Goal: Transaction & Acquisition: Obtain resource

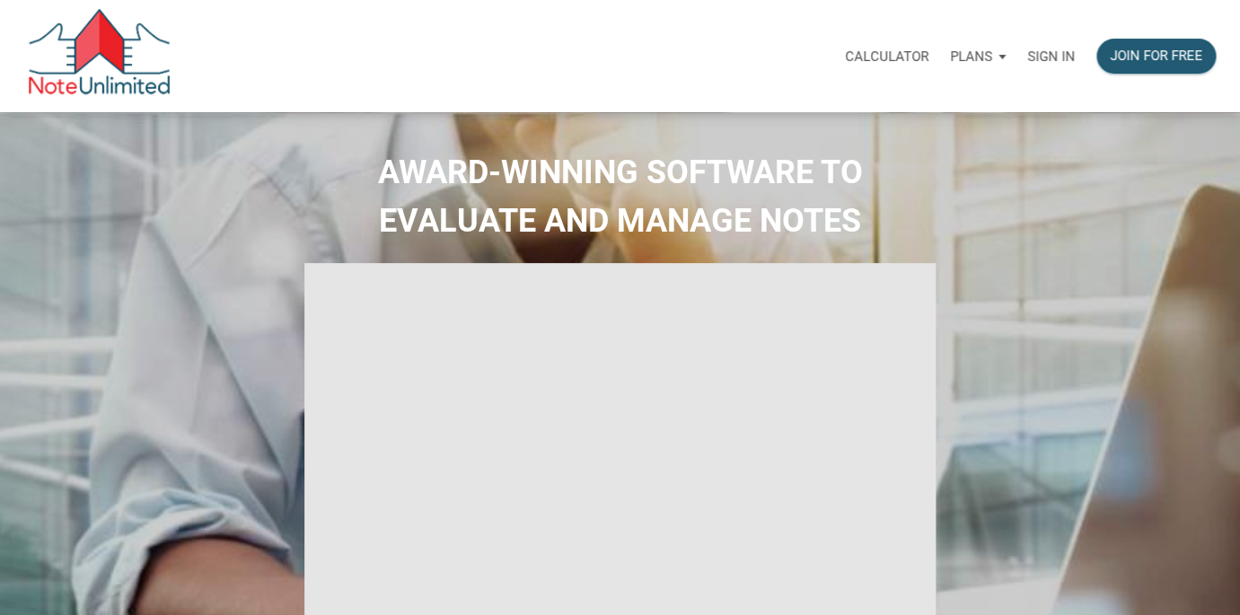
click at [1038, 58] on p "Sign in" at bounding box center [1051, 56] width 48 height 16
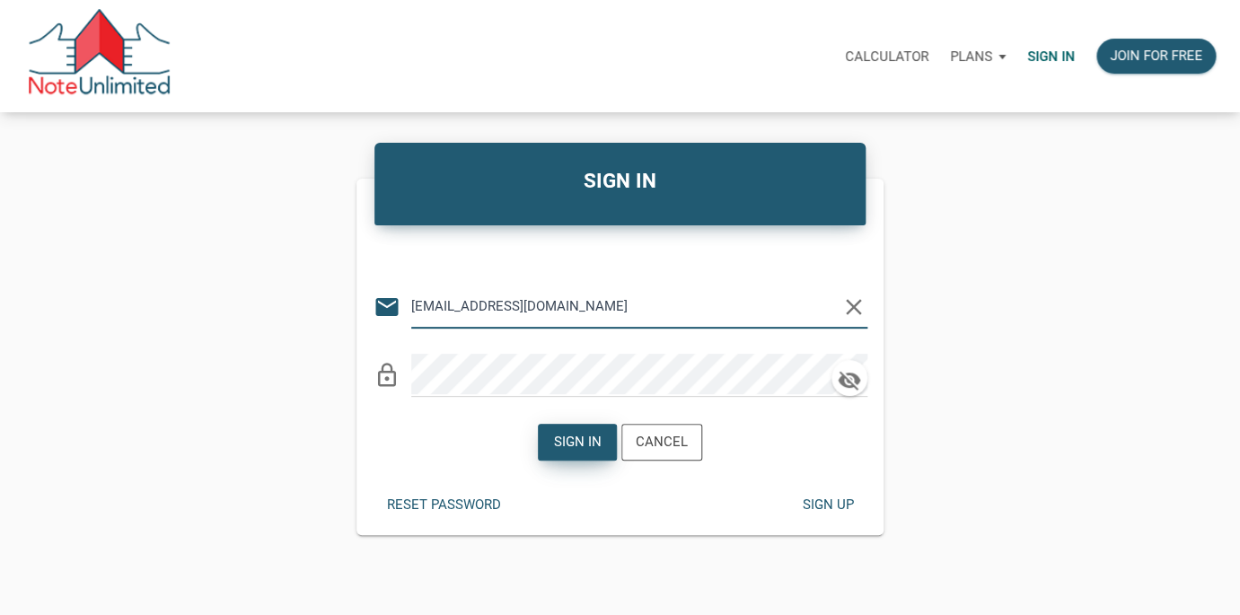
type input "[EMAIL_ADDRESS][DOMAIN_NAME]"
click at [575, 438] on div "Sign in" at bounding box center [578, 442] width 48 height 21
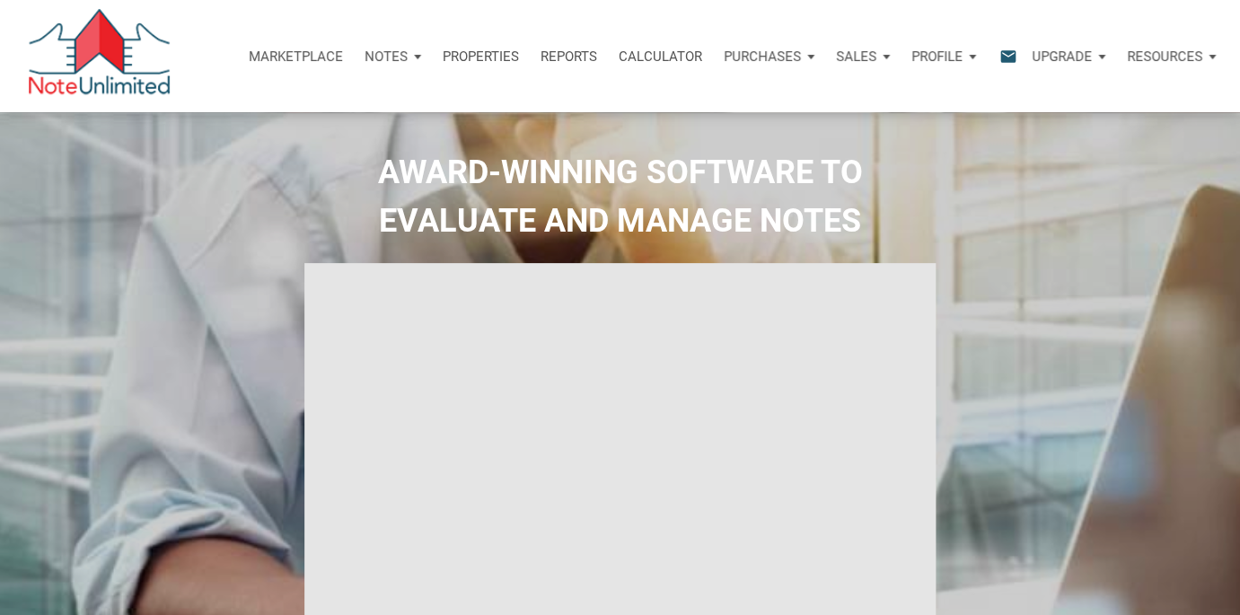
type input "Introduction to new features"
select select
click at [1004, 53] on icon "email" at bounding box center [1008, 56] width 22 height 21
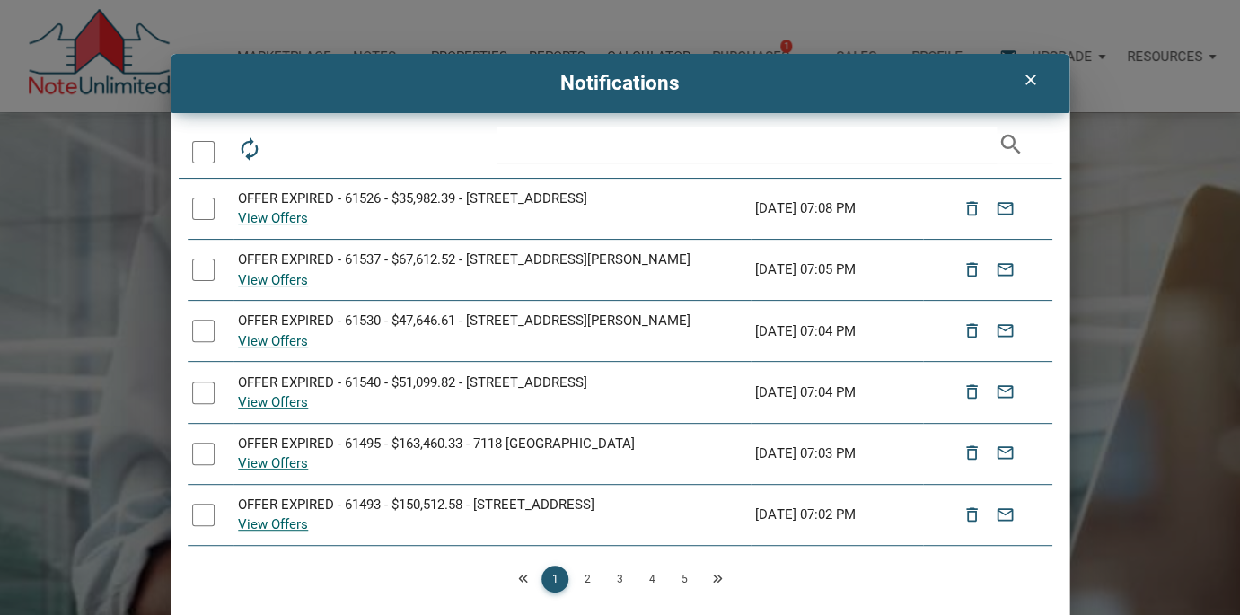
click at [1085, 175] on div "clear Notifications autorenew delete_outline drafts email search OFFER EXPIRED …" at bounding box center [620, 341] width 1240 height 574
click at [1026, 80] on icon "clear" at bounding box center [1030, 80] width 22 height 18
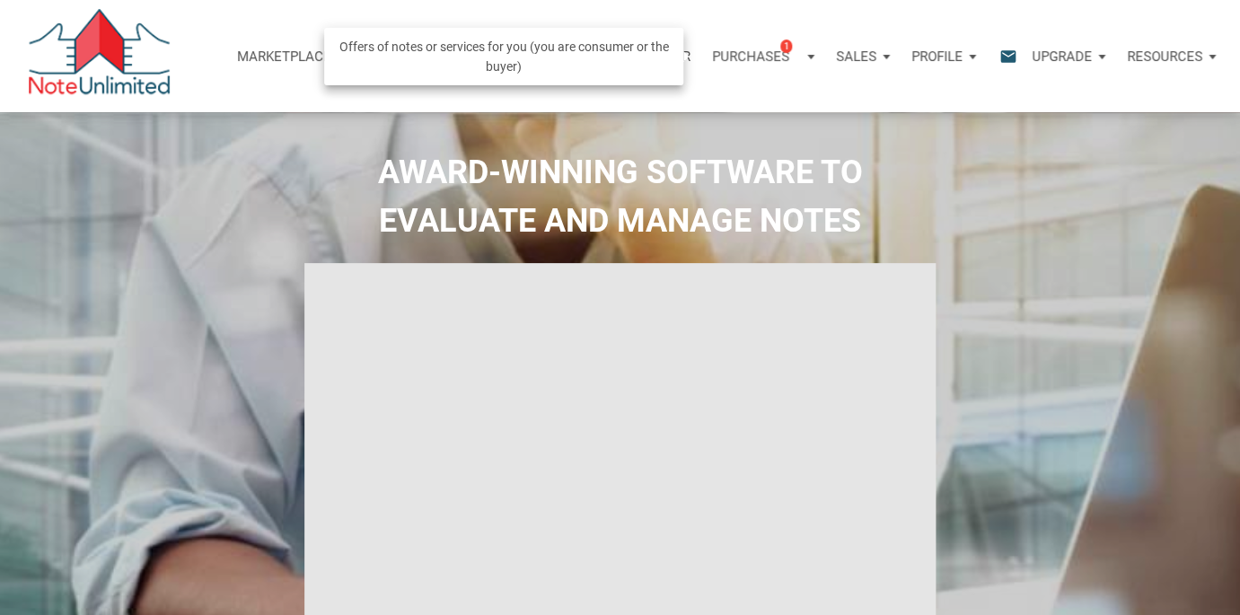
click at [762, 53] on p "Purchases" at bounding box center [750, 56] width 77 height 16
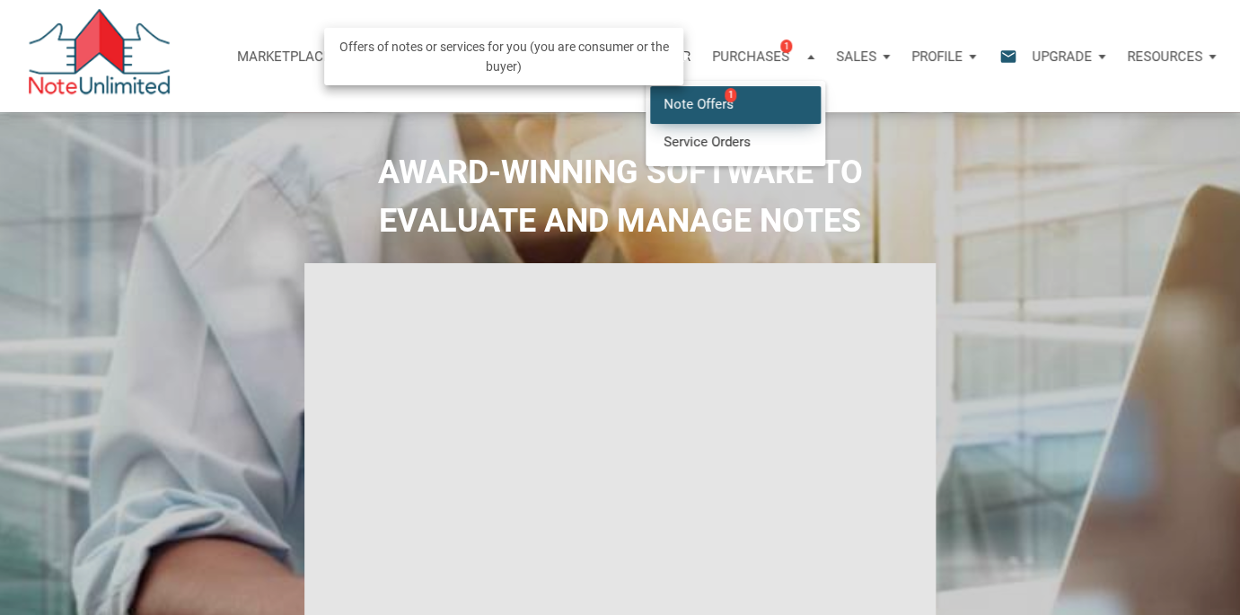
click at [683, 110] on link "Note Offers 1" at bounding box center [735, 104] width 171 height 37
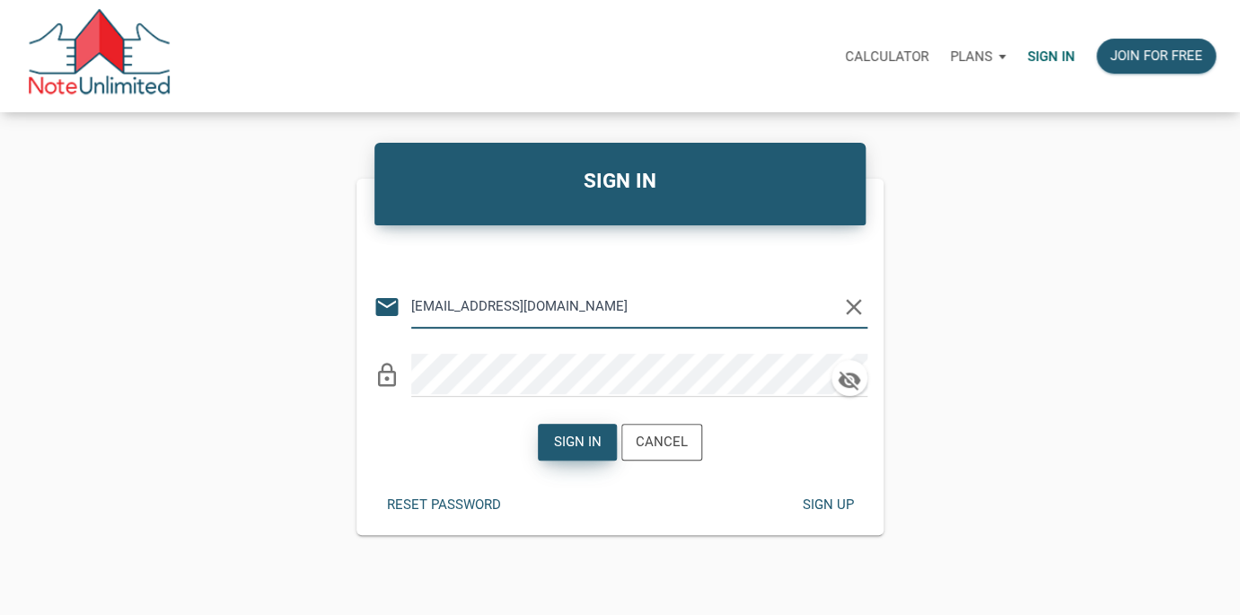
type input "[EMAIL_ADDRESS][DOMAIN_NAME]"
click at [570, 456] on div "Sign in" at bounding box center [577, 442] width 77 height 35
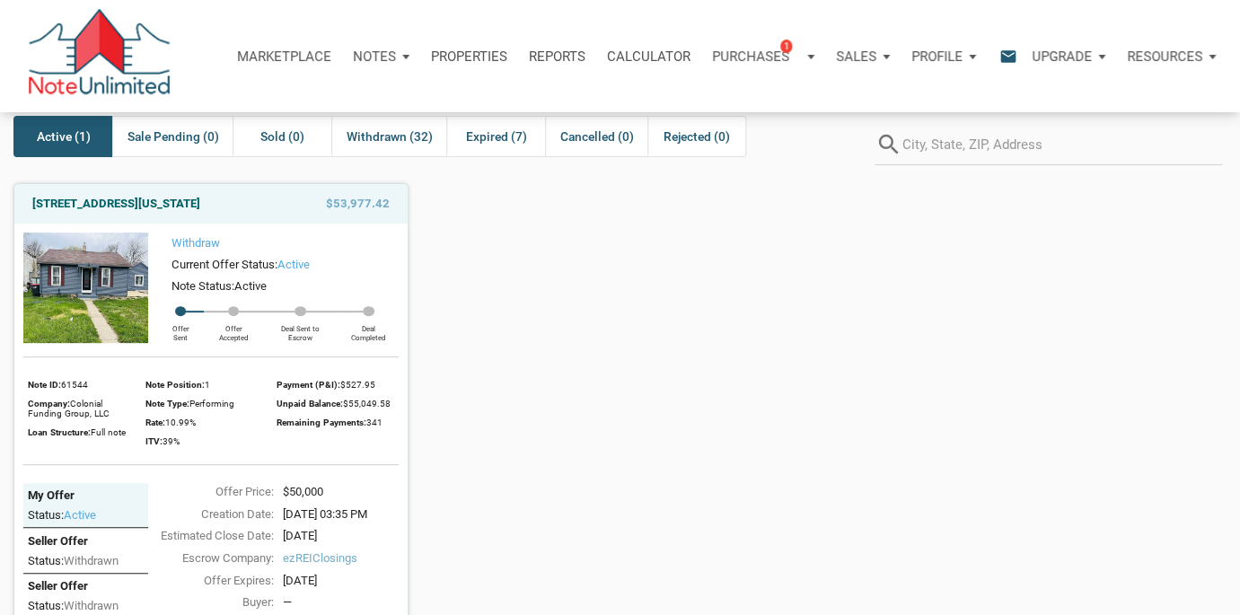
scroll to position [77, 0]
